Goal: Check status: Check status

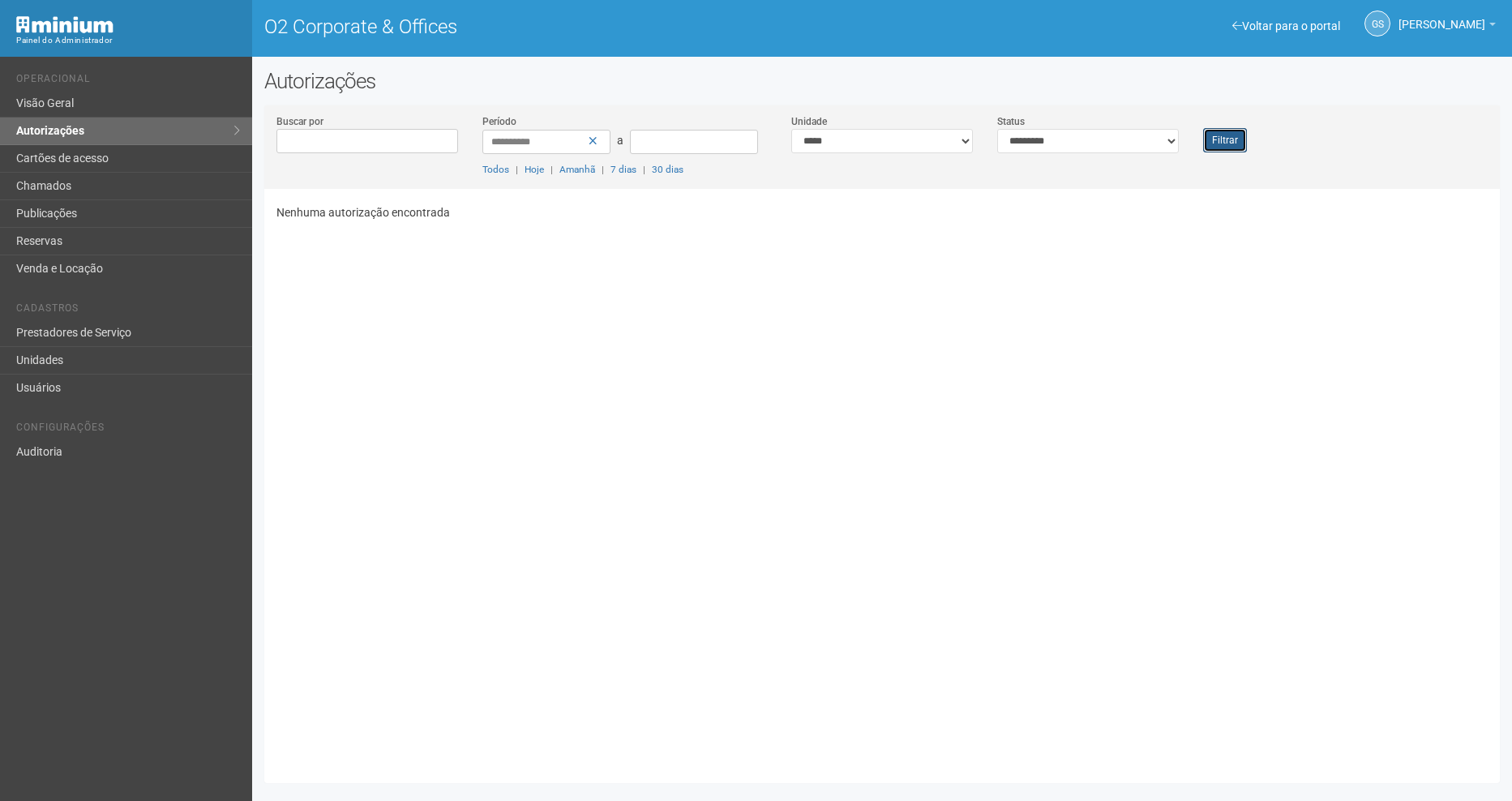
click at [1229, 142] on button "Filtrar" at bounding box center [1224, 140] width 44 height 25
click at [1232, 136] on button "Filtrar" at bounding box center [1224, 140] width 44 height 25
